Goal: Navigation & Orientation: Find specific page/section

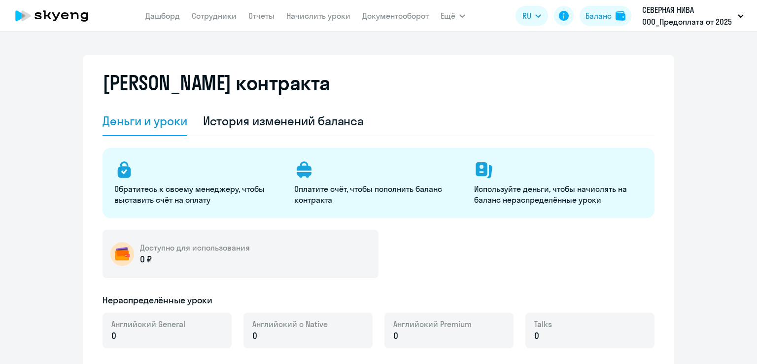
select select "english_adult_not_native_speaker"
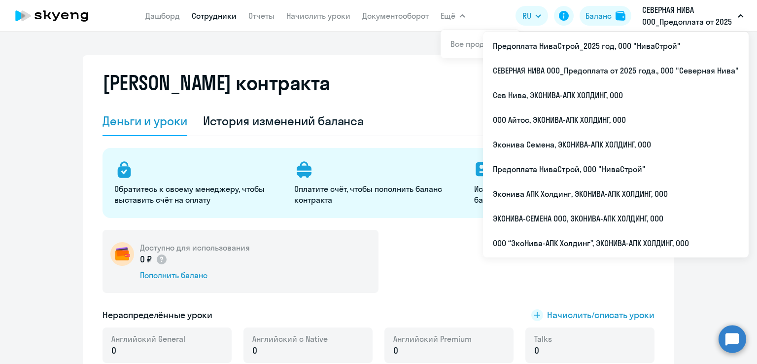
click at [213, 18] on link "Сотрудники" at bounding box center [214, 16] width 45 height 10
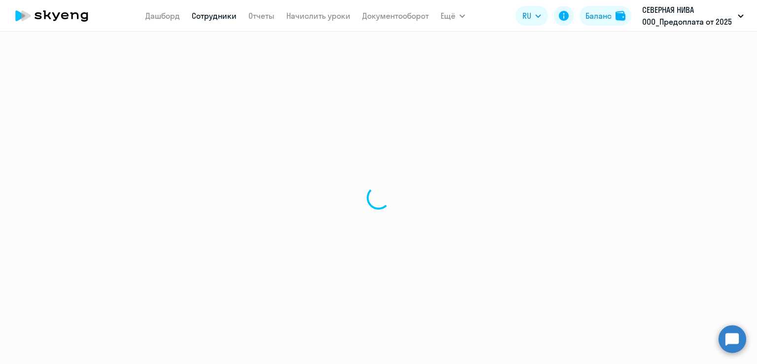
select select "30"
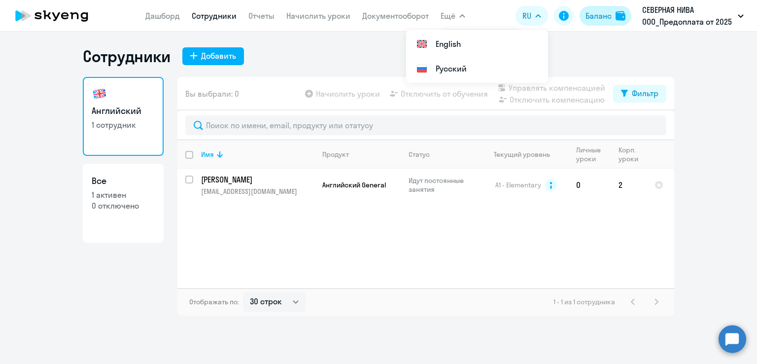
click at [593, 16] on div "Баланс" at bounding box center [598, 16] width 26 height 12
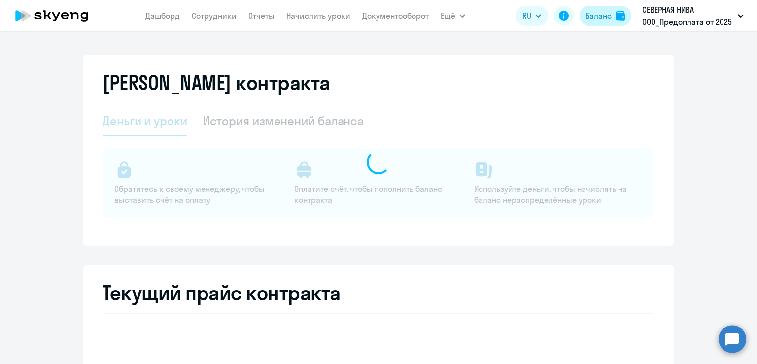
select select "english_adult_not_native_speaker"
